Goal: Obtain resource: Obtain resource

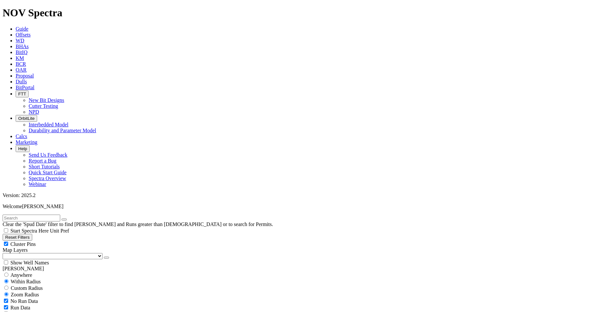
scroll to position [1335, 0]
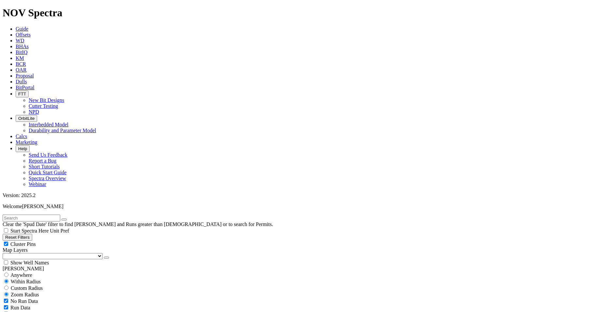
scroll to position [1726, 0]
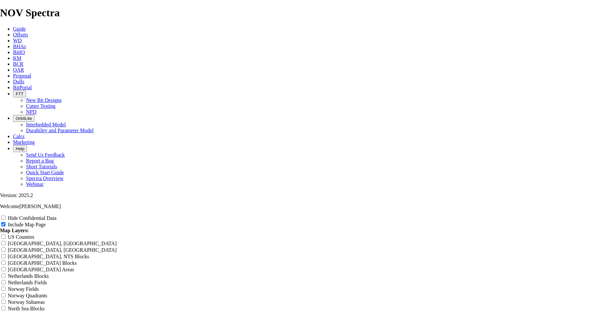
scroll to position [814, 0]
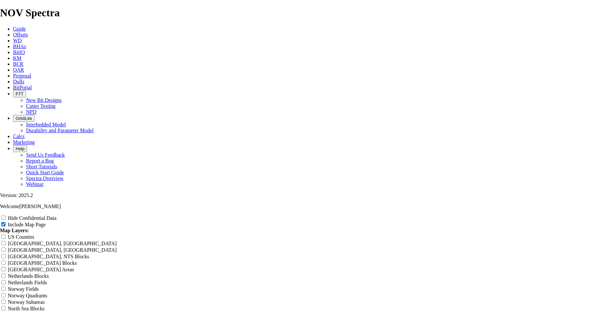
drag, startPoint x: 274, startPoint y: 116, endPoint x: 279, endPoint y: 120, distance: 7.0
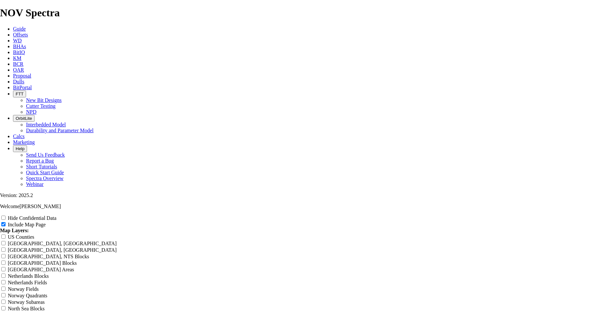
click at [6, 216] on input "Hide Confidential Data" at bounding box center [3, 218] width 4 height 4
checkbox input "false"
radio input "true"
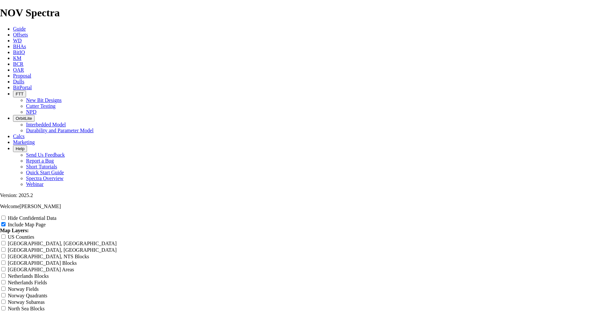
radio input "true"
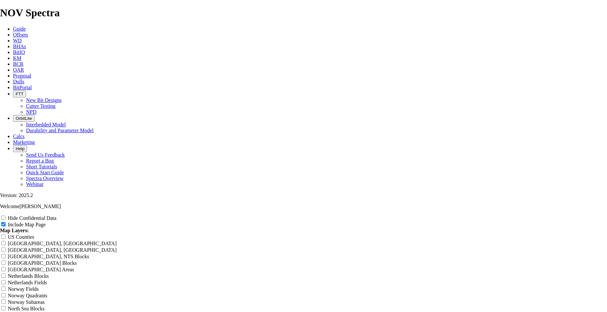
radio input "true"
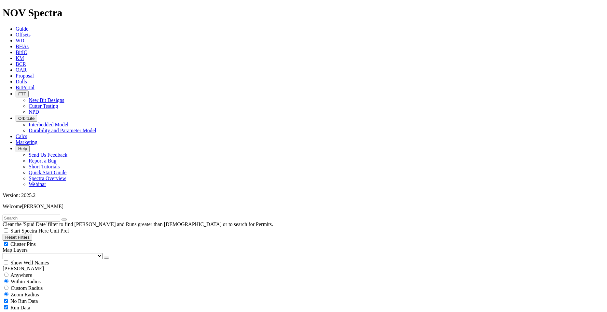
click at [69, 228] on span "Start Spectra Here Unit Pref" at bounding box center [36, 231] width 66 height 6
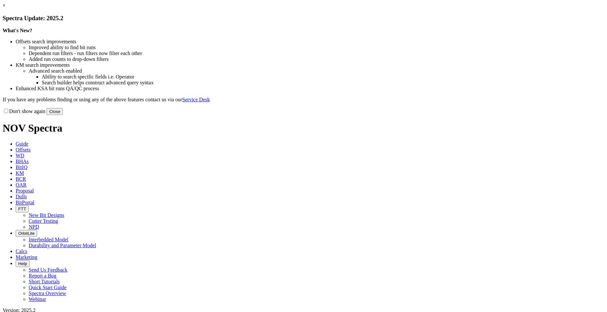
drag, startPoint x: 434, startPoint y: 174, endPoint x: 406, endPoint y: 150, distance: 37.2
click at [63, 115] on button "Close" at bounding box center [55, 111] width 16 height 7
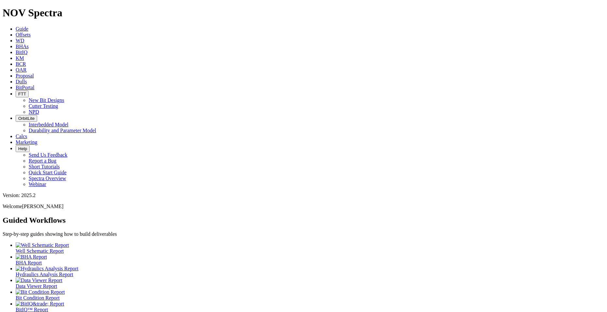
click at [31, 32] on span "Offsets" at bounding box center [23, 35] width 15 height 6
